Goal: Obtain resource: Obtain resource

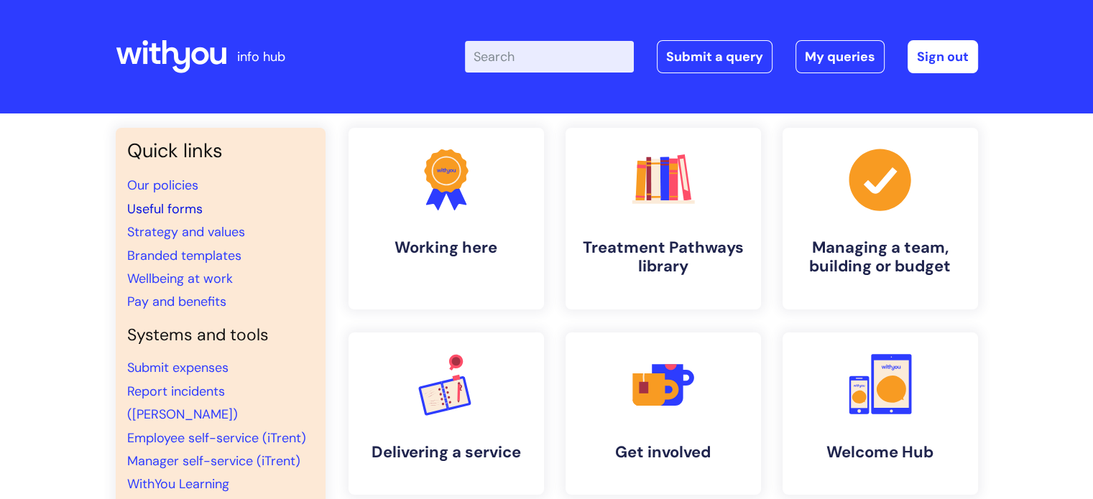
click at [181, 211] on link "Useful forms" at bounding box center [164, 208] width 75 height 17
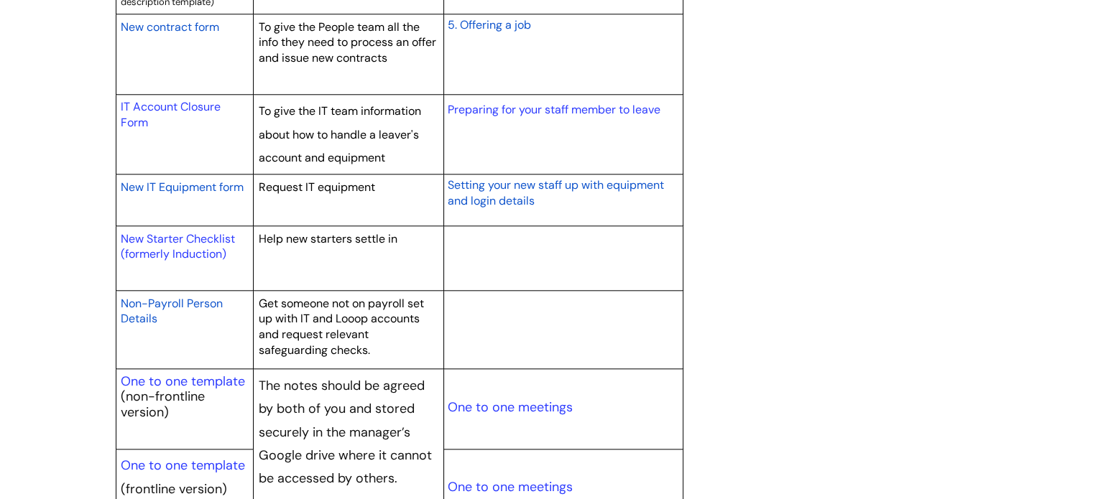
scroll to position [1470, 0]
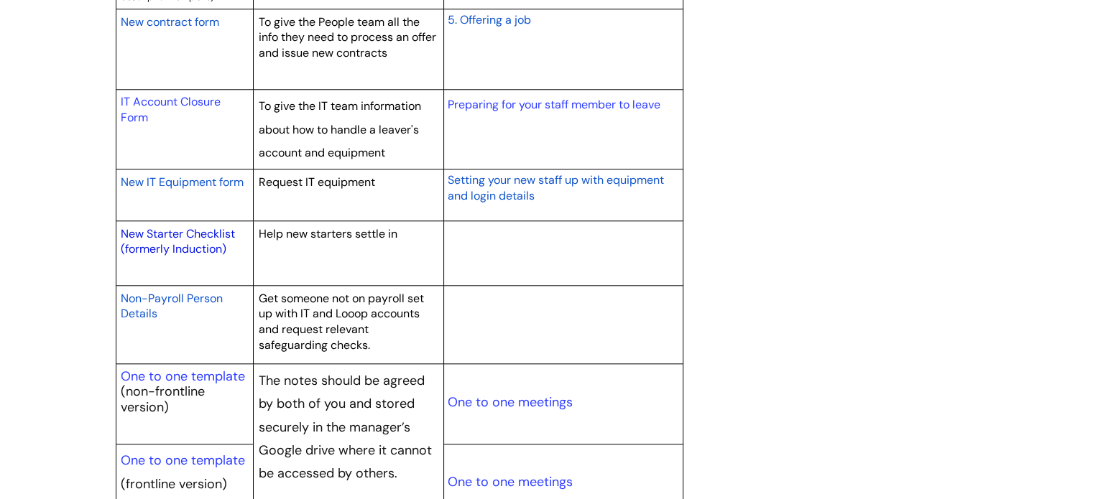
click at [203, 245] on link "New Starter Checklist (formerly Induction)" at bounding box center [178, 241] width 114 height 31
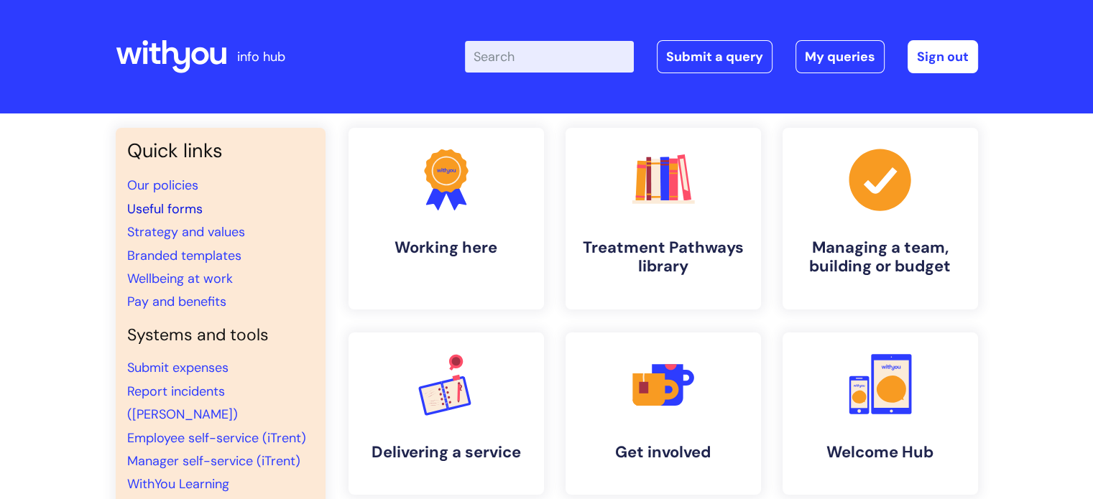
click at [180, 211] on link "Useful forms" at bounding box center [164, 208] width 75 height 17
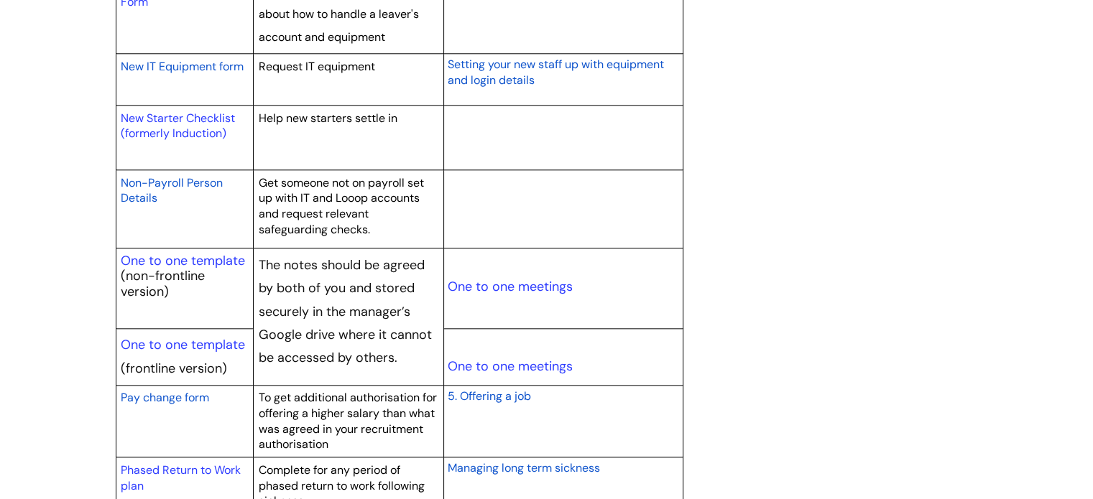
scroll to position [1641, 0]
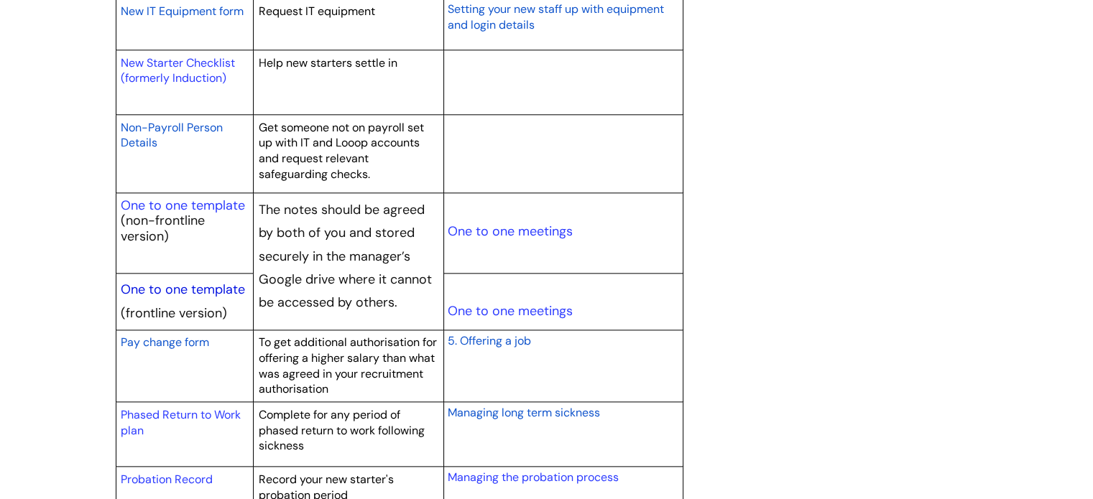
click at [205, 289] on link "One to one template" at bounding box center [183, 289] width 124 height 17
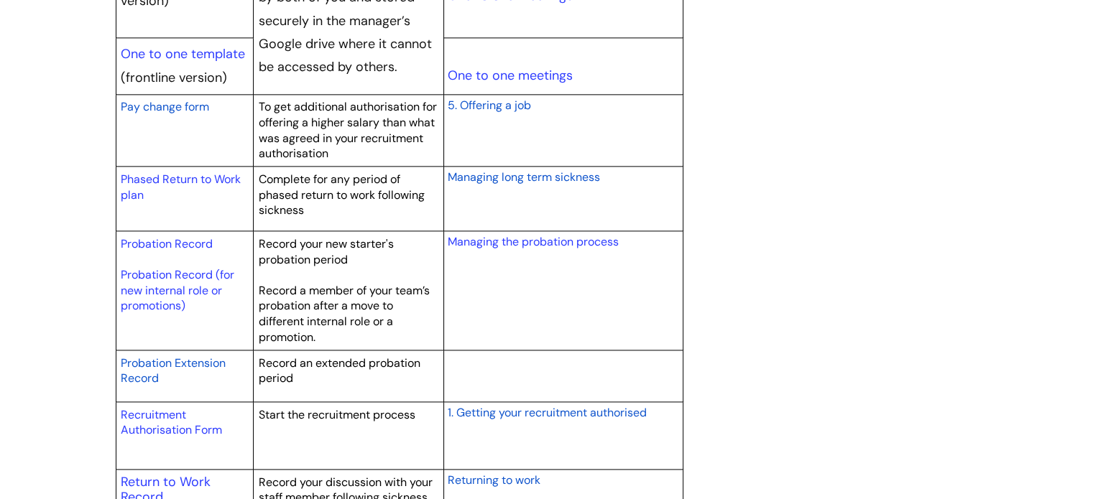
scroll to position [1876, 0]
click at [190, 238] on link "Probation Record" at bounding box center [167, 243] width 92 height 15
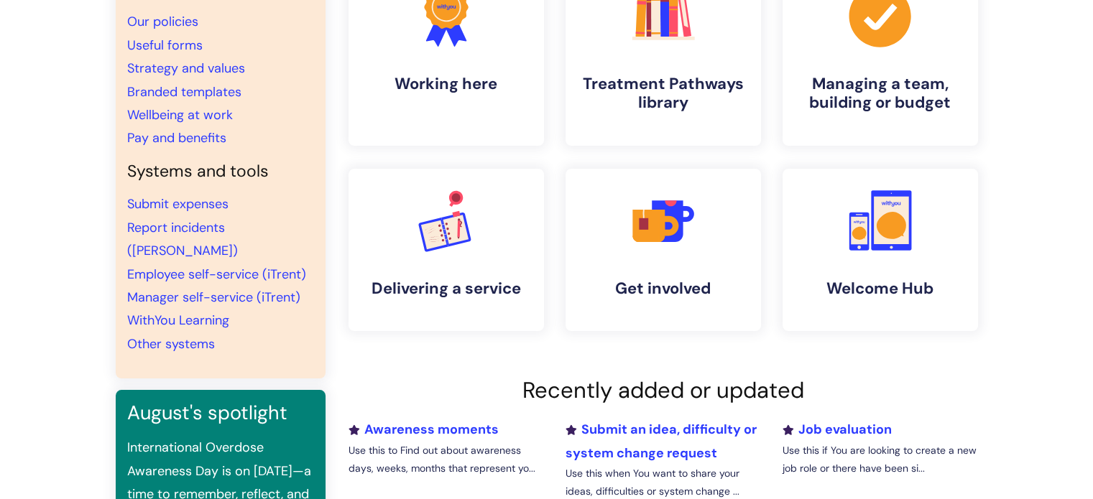
scroll to position [169, 0]
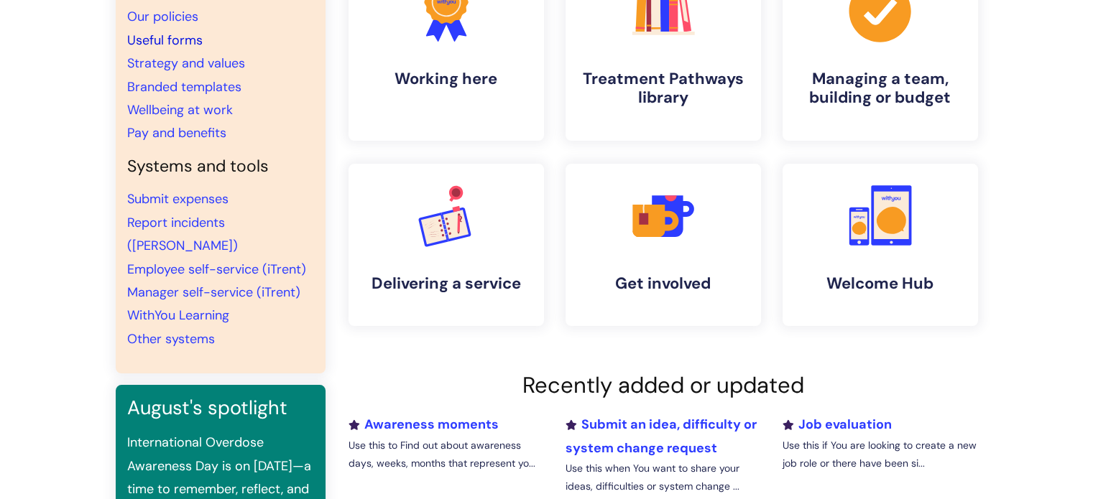
click at [181, 39] on link "Useful forms" at bounding box center [164, 40] width 75 height 17
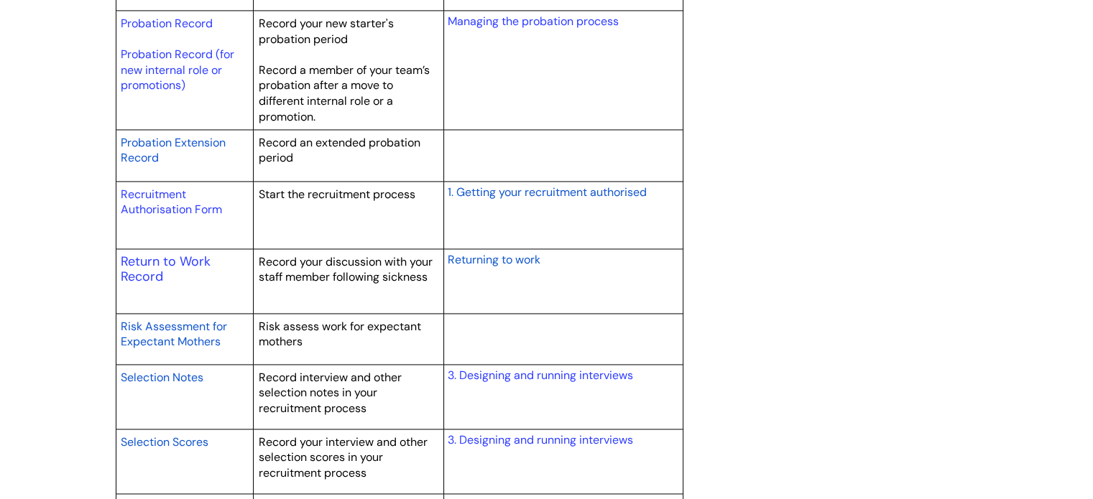
scroll to position [2095, 0]
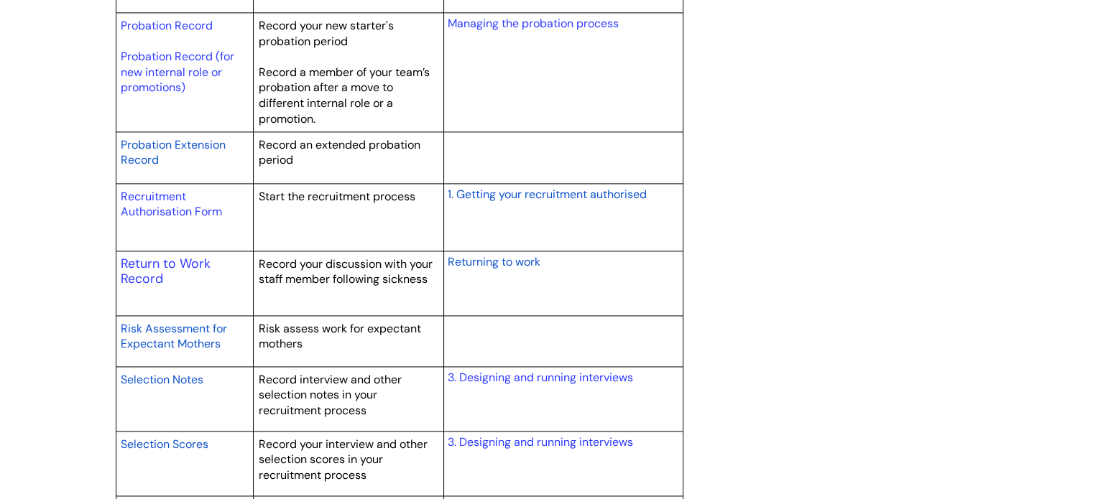
click at [198, 142] on span "Probation Extension Record" at bounding box center [173, 152] width 105 height 31
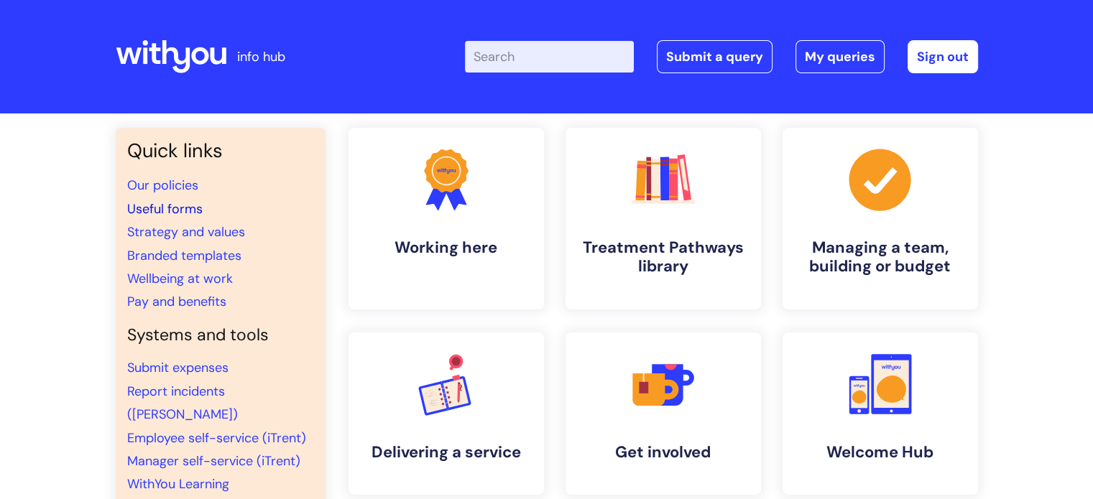
click at [182, 212] on link "Useful forms" at bounding box center [164, 208] width 75 height 17
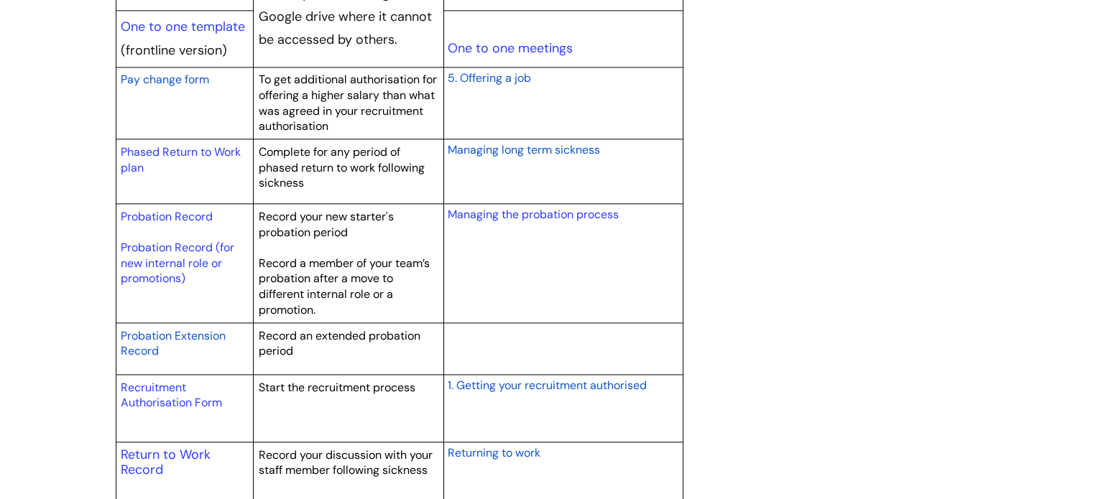
scroll to position [1895, 0]
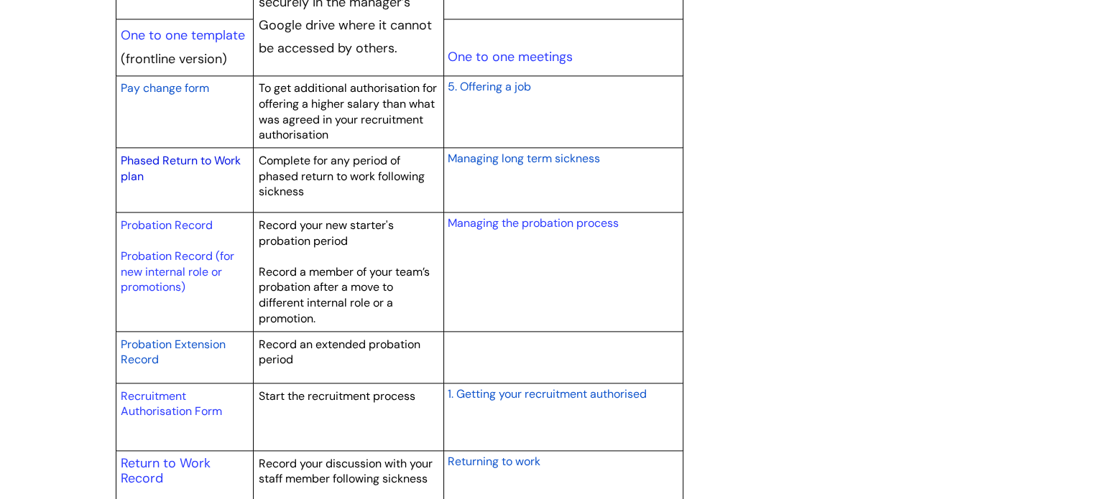
click at [213, 158] on link "Phased Return to Work plan" at bounding box center [181, 168] width 120 height 31
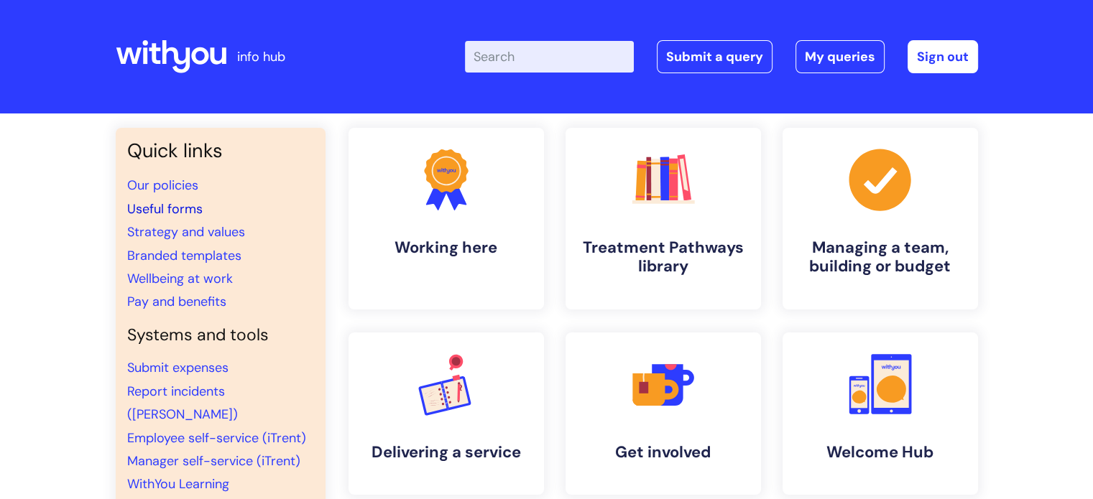
click at [178, 207] on link "Useful forms" at bounding box center [164, 208] width 75 height 17
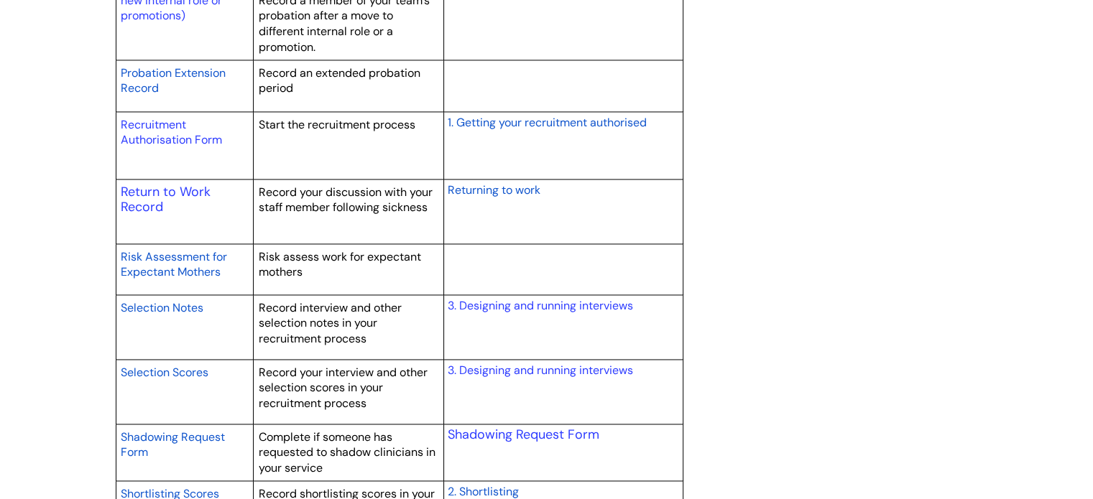
scroll to position [2177, 0]
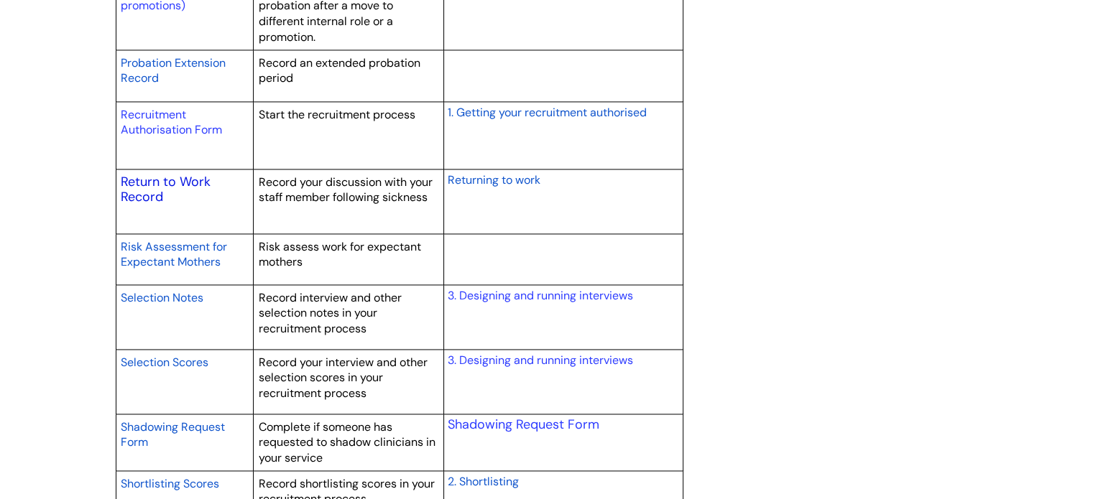
click at [184, 177] on link "Return to Work Record" at bounding box center [166, 189] width 90 height 33
